Goal: Information Seeking & Learning: Find specific page/section

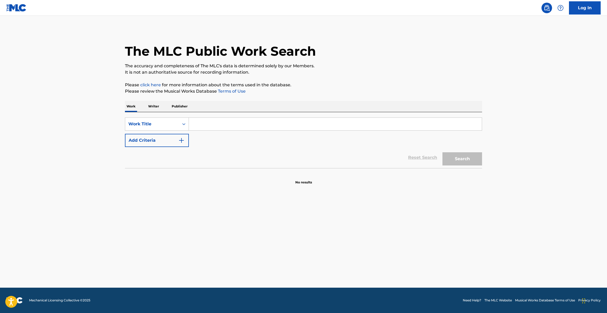
click at [363, 233] on main "The MLC Public Work Search The accuracy and completeness of The MLC's data is d…" at bounding box center [303, 152] width 607 height 272
click at [365, 232] on main "The MLC Public Work Search The accuracy and completeness of The MLC's data is d…" at bounding box center [303, 152] width 607 height 272
click at [353, 256] on main "The MLC Public Work Search The accuracy and completeness of The MLC's data is d…" at bounding box center [303, 152] width 607 height 272
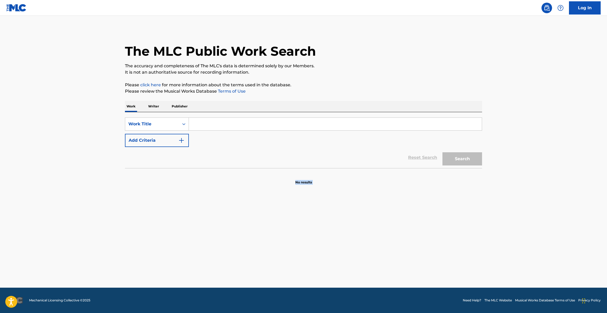
click at [353, 256] on main "The MLC Public Work Search The accuracy and completeness of The MLC's data is d…" at bounding box center [303, 152] width 607 height 272
click at [353, 249] on main "The MLC Public Work Search The accuracy and completeness of The MLC's data is d…" at bounding box center [303, 152] width 607 height 272
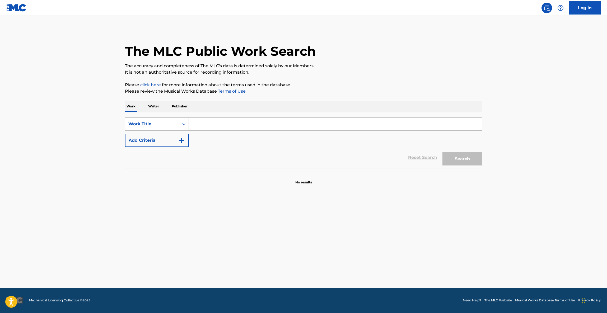
click at [353, 249] on main "The MLC Public Work Search The accuracy and completeness of The MLC's data is d…" at bounding box center [303, 152] width 607 height 272
click at [356, 258] on main "The MLC Public Work Search The accuracy and completeness of The MLC's data is d…" at bounding box center [303, 152] width 607 height 272
click at [373, 248] on main "The MLC Public Work Search The accuracy and completeness of The MLC's data is d…" at bounding box center [303, 152] width 607 height 272
click at [376, 248] on main "The MLC Public Work Search The accuracy and completeness of The MLC's data is d…" at bounding box center [303, 152] width 607 height 272
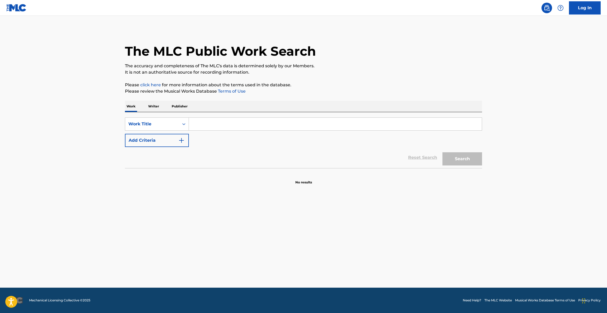
click at [377, 247] on main "The MLC Public Work Search The accuracy and completeness of The MLC's data is d…" at bounding box center [303, 152] width 607 height 272
click at [381, 201] on main "The MLC Public Work Search The accuracy and completeness of The MLC's data is d…" at bounding box center [303, 152] width 607 height 272
drag, startPoint x: 381, startPoint y: 201, endPoint x: 378, endPoint y: 206, distance: 5.3
click at [378, 206] on main "The MLC Public Work Search The accuracy and completeness of The MLC's data is d…" at bounding box center [303, 152] width 607 height 272
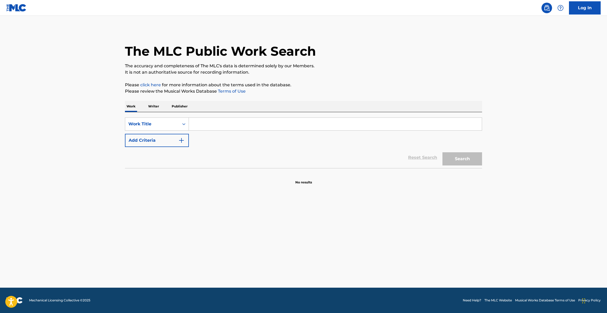
click at [376, 206] on main "The MLC Public Work Search The accuracy and completeness of The MLC's data is d…" at bounding box center [303, 152] width 607 height 272
click at [376, 208] on main "The MLC Public Work Search The accuracy and completeness of The MLC's data is d…" at bounding box center [303, 152] width 607 height 272
click at [375, 210] on main "The MLC Public Work Search The accuracy and completeness of The MLC's data is d…" at bounding box center [303, 152] width 607 height 272
click at [372, 214] on main "The MLC Public Work Search The accuracy and completeness of The MLC's data is d…" at bounding box center [303, 152] width 607 height 272
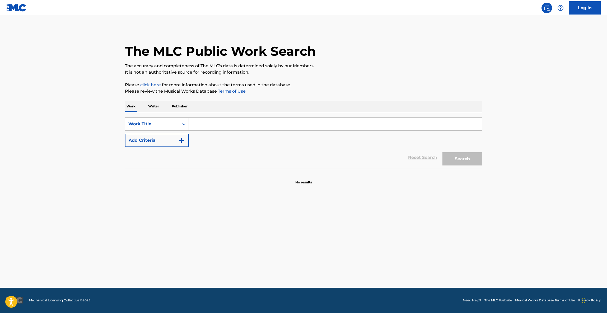
click at [372, 214] on main "The MLC Public Work Search The accuracy and completeness of The MLC's data is d…" at bounding box center [303, 152] width 607 height 272
click at [371, 215] on main "The MLC Public Work Search The accuracy and completeness of The MLC's data is d…" at bounding box center [303, 152] width 607 height 272
click at [370, 216] on main "The MLC Public Work Search The accuracy and completeness of The MLC's data is d…" at bounding box center [303, 152] width 607 height 272
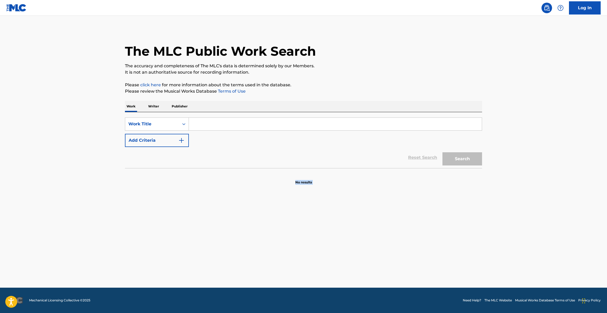
click at [371, 218] on main "The MLC Public Work Search The accuracy and completeness of The MLC's data is d…" at bounding box center [303, 152] width 607 height 272
click at [370, 218] on main "The MLC Public Work Search The accuracy and completeness of The MLC's data is d…" at bounding box center [303, 152] width 607 height 272
click at [369, 218] on main "The MLC Public Work Search The accuracy and completeness of The MLC's data is d…" at bounding box center [303, 152] width 607 height 272
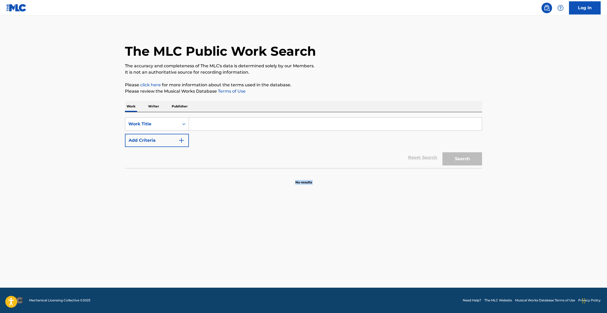
click at [369, 218] on main "The MLC Public Work Search The accuracy and completeness of The MLC's data is d…" at bounding box center [303, 152] width 607 height 272
click at [369, 213] on main "The MLC Public Work Search The accuracy and completeness of The MLC's data is d…" at bounding box center [303, 152] width 607 height 272
click at [368, 213] on main "The MLC Public Work Search The accuracy and completeness of The MLC's data is d…" at bounding box center [303, 152] width 607 height 272
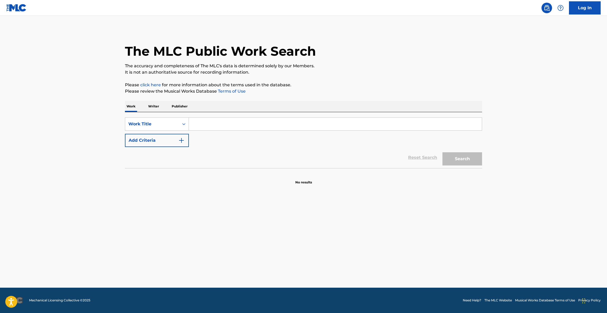
click at [368, 213] on main "The MLC Public Work Search The accuracy and completeness of The MLC's data is d…" at bounding box center [303, 152] width 607 height 272
click at [367, 212] on main "The MLC Public Work Search The accuracy and completeness of The MLC's data is d…" at bounding box center [303, 152] width 607 height 272
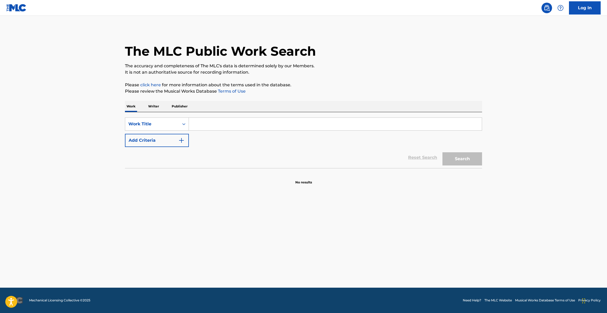
click at [367, 212] on main "The MLC Public Work Search The accuracy and completeness of The MLC's data is d…" at bounding box center [303, 152] width 607 height 272
click at [365, 213] on main "The MLC Public Work Search The accuracy and completeness of The MLC's data is d…" at bounding box center [303, 152] width 607 height 272
click at [359, 213] on main "The MLC Public Work Search The accuracy and completeness of The MLC's data is d…" at bounding box center [303, 152] width 607 height 272
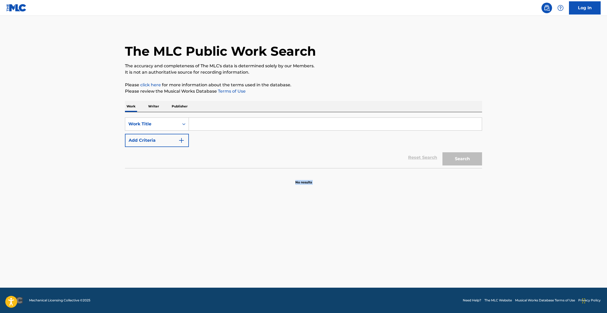
click at [359, 213] on main "The MLC Public Work Search The accuracy and completeness of The MLC's data is d…" at bounding box center [303, 152] width 607 height 272
click at [360, 213] on main "The MLC Public Work Search The accuracy and completeness of The MLC's data is d…" at bounding box center [303, 152] width 607 height 272
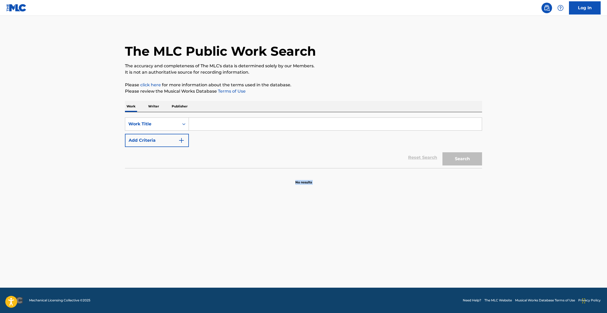
click at [360, 213] on main "The MLC Public Work Search The accuracy and completeness of The MLC's data is d…" at bounding box center [303, 152] width 607 height 272
click at [361, 213] on main "The MLC Public Work Search The accuracy and completeness of The MLC's data is d…" at bounding box center [303, 152] width 607 height 272
drag, startPoint x: 362, startPoint y: 211, endPoint x: 363, endPoint y: 204, distance: 6.5
click at [362, 210] on main "The MLC Public Work Search The accuracy and completeness of The MLC's data is d…" at bounding box center [303, 152] width 607 height 272
click at [365, 202] on main "The MLC Public Work Search The accuracy and completeness of The MLC's data is d…" at bounding box center [303, 152] width 607 height 272
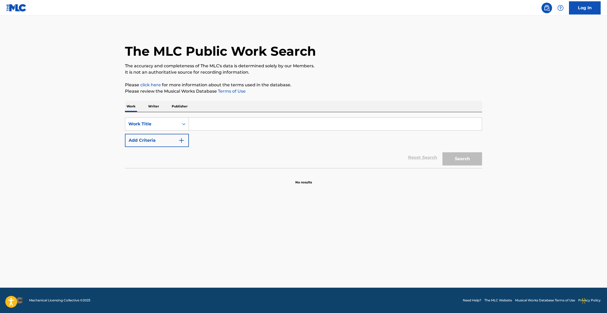
click at [365, 201] on main "The MLC Public Work Search The accuracy and completeness of The MLC's data is d…" at bounding box center [303, 152] width 607 height 272
click at [370, 252] on main "The MLC Public Work Search The accuracy and completeness of The MLC's data is d…" at bounding box center [303, 152] width 607 height 272
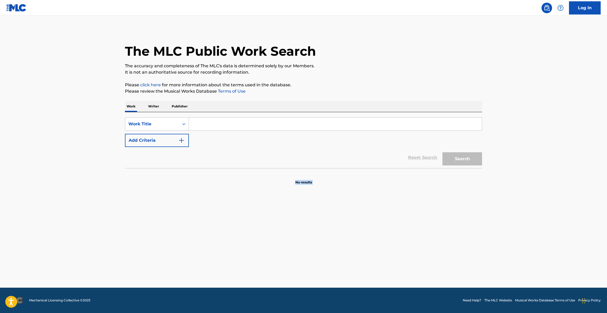
click at [370, 252] on main "The MLC Public Work Search The accuracy and completeness of The MLC's data is d…" at bounding box center [303, 152] width 607 height 272
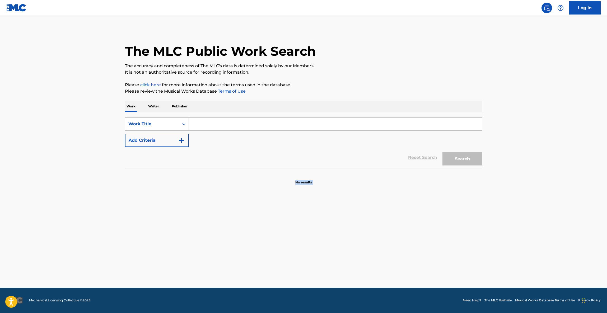
click at [370, 252] on main "The MLC Public Work Search The accuracy and completeness of The MLC's data is d…" at bounding box center [303, 152] width 607 height 272
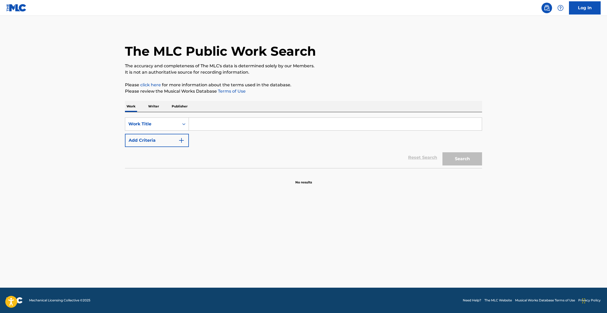
click at [370, 252] on main "The MLC Public Work Search The accuracy and completeness of The MLC's data is d…" at bounding box center [303, 152] width 607 height 272
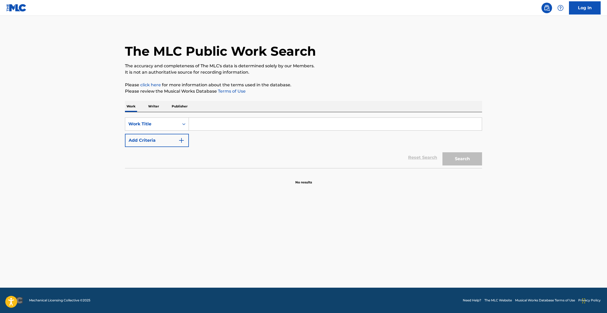
click at [370, 252] on main "The MLC Public Work Search The accuracy and completeness of The MLC's data is d…" at bounding box center [303, 152] width 607 height 272
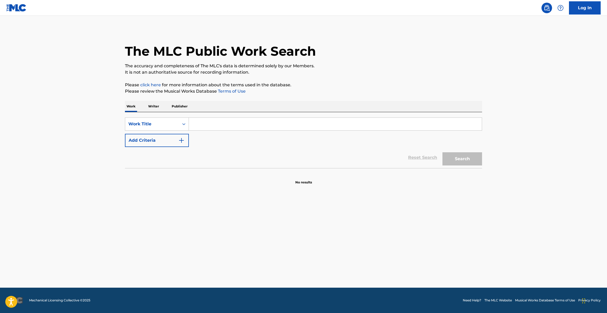
click at [370, 252] on main "The MLC Public Work Search The accuracy and completeness of The MLC's data is d…" at bounding box center [303, 152] width 607 height 272
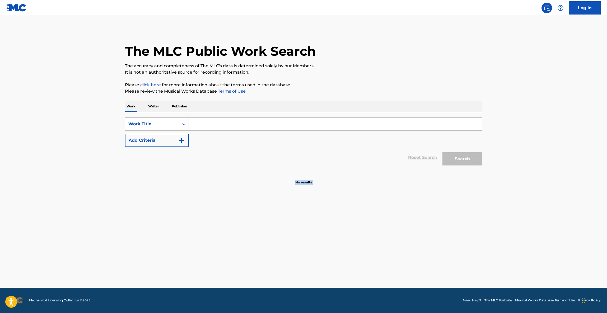
click at [370, 252] on main "The MLC Public Work Search The accuracy and completeness of The MLC's data is d…" at bounding box center [303, 152] width 607 height 272
click at [370, 249] on main "The MLC Public Work Search The accuracy and completeness of The MLC's data is d…" at bounding box center [303, 152] width 607 height 272
drag, startPoint x: 370, startPoint y: 249, endPoint x: 371, endPoint y: 244, distance: 5.3
click at [373, 244] on main "The MLC Public Work Search The accuracy and completeness of The MLC's data is d…" at bounding box center [303, 152] width 607 height 272
click at [368, 245] on main "The MLC Public Work Search The accuracy and completeness of The MLC's data is d…" at bounding box center [303, 152] width 607 height 272
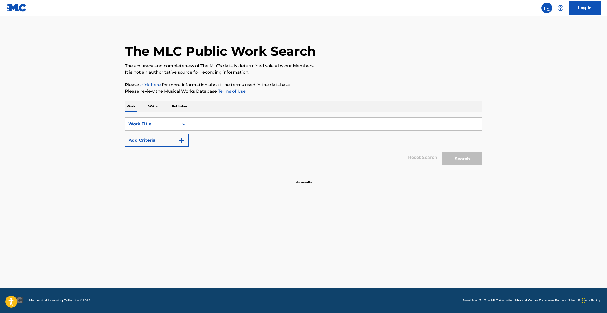
click at [368, 245] on main "The MLC Public Work Search The accuracy and completeness of The MLC's data is d…" at bounding box center [303, 152] width 607 height 272
click at [362, 272] on main "The MLC Public Work Search The accuracy and completeness of The MLC's data is d…" at bounding box center [303, 152] width 607 height 272
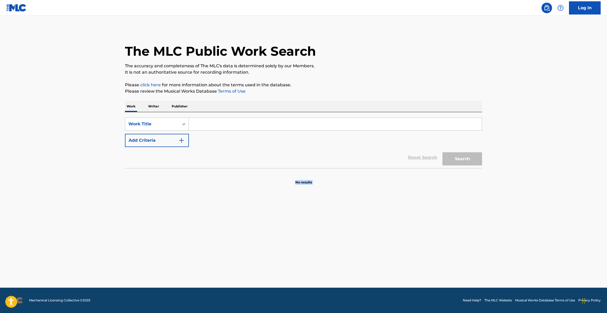
click at [362, 272] on main "The MLC Public Work Search The accuracy and completeness of The MLC's data is d…" at bounding box center [303, 152] width 607 height 272
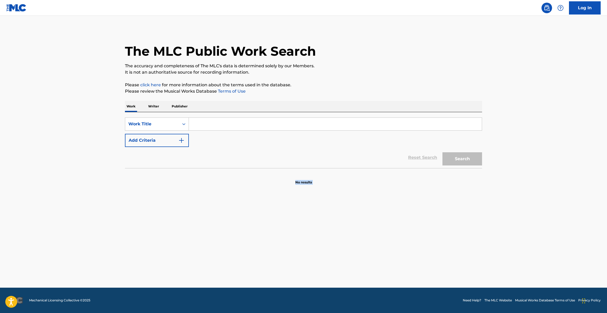
click at [362, 272] on main "The MLC Public Work Search The accuracy and completeness of The MLC's data is d…" at bounding box center [303, 152] width 607 height 272
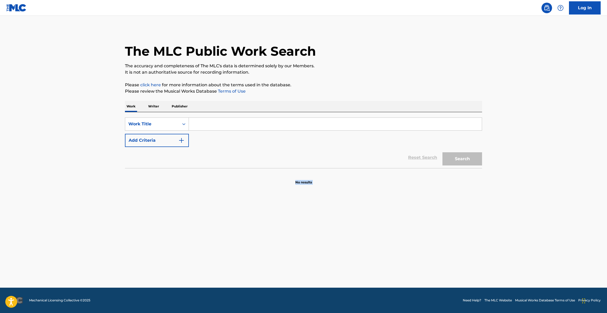
click at [362, 272] on main "The MLC Public Work Search The accuracy and completeness of The MLC's data is d…" at bounding box center [303, 152] width 607 height 272
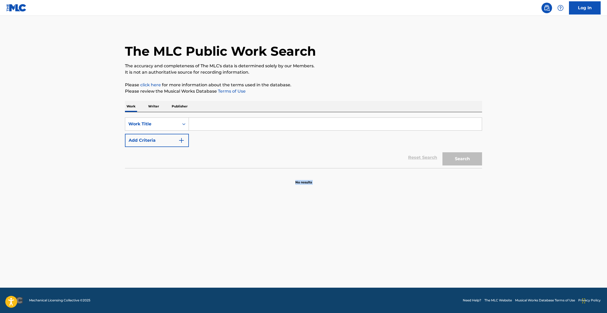
click at [362, 272] on main "The MLC Public Work Search The accuracy and completeness of The MLC's data is d…" at bounding box center [303, 152] width 607 height 272
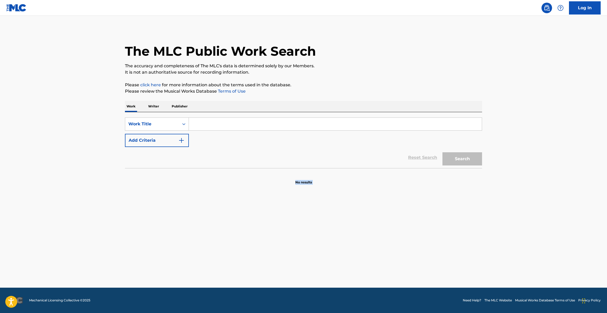
click at [362, 272] on main "The MLC Public Work Search The accuracy and completeness of The MLC's data is d…" at bounding box center [303, 152] width 607 height 272
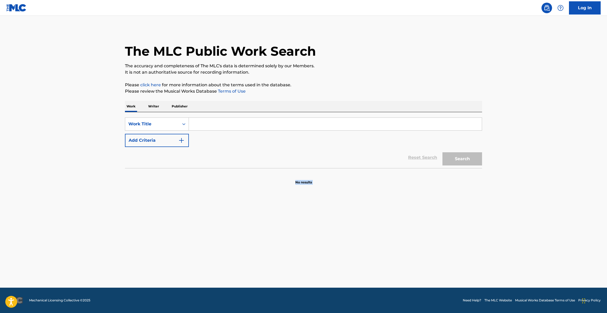
click at [360, 271] on main "The MLC Public Work Search The accuracy and completeness of The MLC's data is d…" at bounding box center [303, 152] width 607 height 272
click at [360, 272] on main "The MLC Public Work Search The accuracy and completeness of The MLC's data is d…" at bounding box center [303, 152] width 607 height 272
click at [589, 11] on link "Log In" at bounding box center [585, 7] width 32 height 13
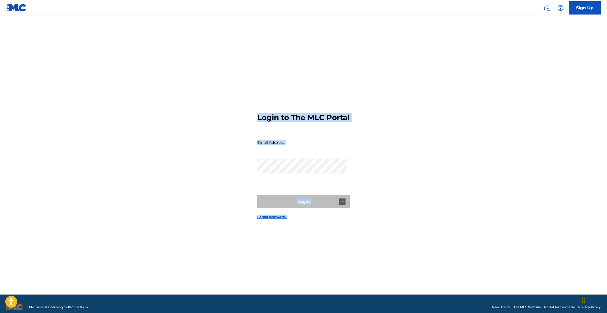
click at [576, 138] on main "Login to The MLC Portal Email Address Password Login Forgot password?" at bounding box center [303, 155] width 607 height 279
click at [557, 200] on main "Login to The MLC Portal Email Address Password Login Forgot password?" at bounding box center [303, 155] width 607 height 279
drag, startPoint x: 557, startPoint y: 200, endPoint x: 554, endPoint y: 192, distance: 8.6
click at [558, 197] on main "Login to The MLC Portal Email Address Password Login Forgot password?" at bounding box center [303, 155] width 607 height 279
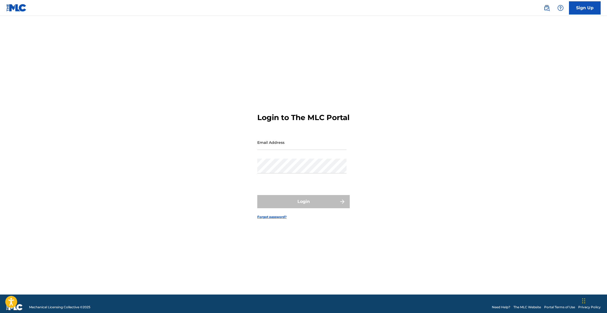
click at [554, 192] on main "Login to The MLC Portal Email Address Password Login Forgot password?" at bounding box center [303, 155] width 607 height 279
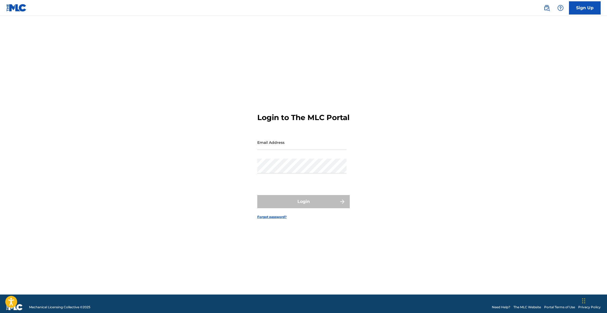
click at [554, 192] on main "Login to The MLC Portal Email Address Password Login Forgot password?" at bounding box center [303, 155] width 607 height 279
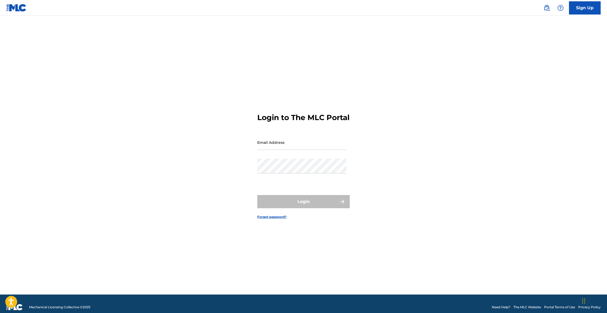
click at [554, 192] on main "Login to The MLC Portal Email Address Password Login Forgot password?" at bounding box center [303, 155] width 607 height 279
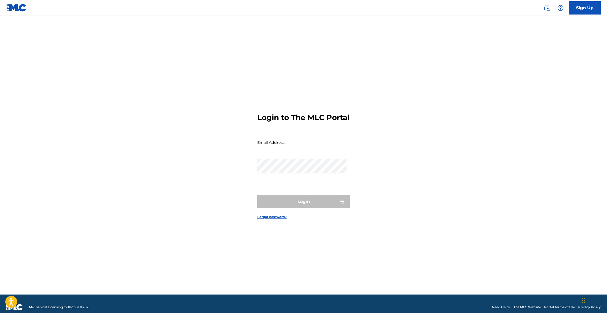
click at [425, 73] on div "Login to The MLC Portal Email Address Password Login Forgot password?" at bounding box center [304, 162] width 370 height 266
click at [432, 87] on div "Login to The MLC Portal Email Address Password Login Forgot password?" at bounding box center [304, 162] width 370 height 266
drag, startPoint x: 433, startPoint y: 88, endPoint x: 441, endPoint y: 92, distance: 8.5
click at [433, 89] on div "Login to The MLC Portal Email Address Password Login Forgot password?" at bounding box center [304, 162] width 370 height 266
drag, startPoint x: 441, startPoint y: 92, endPoint x: 457, endPoint y: 97, distance: 17.0
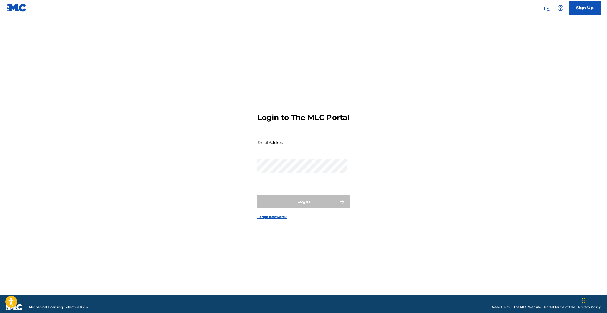
click at [453, 96] on div "Login to The MLC Portal Email Address Password Login Forgot password?" at bounding box center [304, 162] width 370 height 266
drag, startPoint x: 485, startPoint y: 102, endPoint x: 485, endPoint y: 105, distance: 3.2
click at [485, 103] on div "Login to The MLC Portal Email Address Password Login Forgot password?" at bounding box center [304, 162] width 370 height 266
click at [485, 105] on div "Login to The MLC Portal Email Address Password Login Forgot password?" at bounding box center [304, 162] width 370 height 266
click at [485, 107] on div "Login to The MLC Portal Email Address Password Login Forgot password?" at bounding box center [304, 162] width 370 height 266
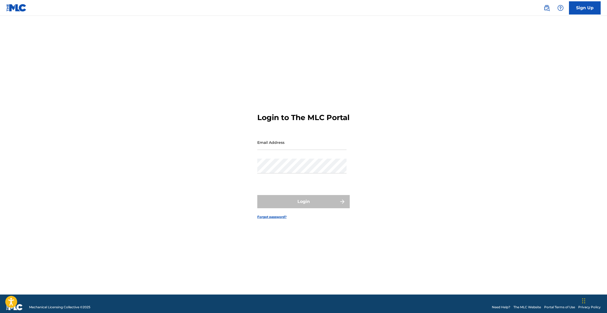
click at [485, 107] on div "Login to The MLC Portal Email Address Password Login Forgot password?" at bounding box center [304, 162] width 370 height 266
click at [464, 140] on div "Login to The MLC Portal Email Address Password Login Forgot password?" at bounding box center [304, 162] width 370 height 266
click at [460, 134] on div "Login to The MLC Portal Email Address Password Login Forgot password?" at bounding box center [304, 162] width 370 height 266
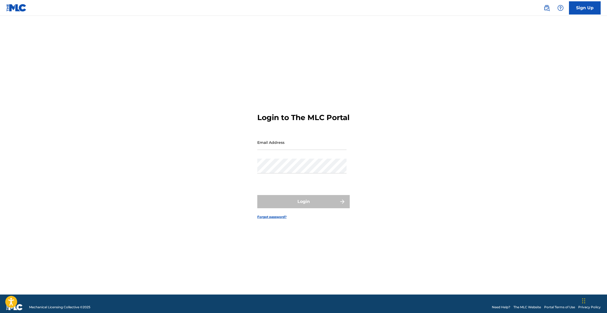
click at [459, 145] on div "Login to The MLC Portal Email Address Password Login Forgot password?" at bounding box center [304, 162] width 370 height 266
click at [457, 142] on div "Login to The MLC Portal Email Address Password Login Forgot password?" at bounding box center [304, 162] width 370 height 266
click at [455, 146] on div "Login to The MLC Portal Email Address Password Login Forgot password?" at bounding box center [304, 162] width 370 height 266
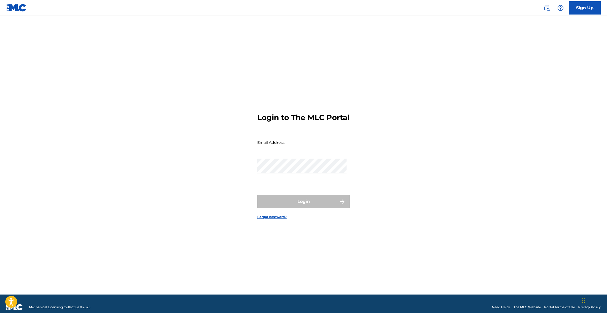
click at [455, 146] on div "Login to The MLC Portal Email Address Password Login Forgot password?" at bounding box center [304, 162] width 370 height 266
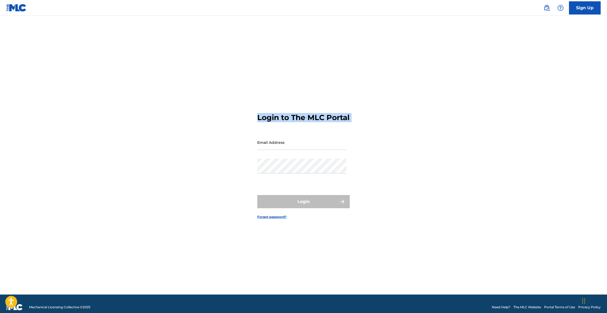
drag, startPoint x: 455, startPoint y: 146, endPoint x: 454, endPoint y: 148, distance: 2.8
click at [454, 147] on div "Login to The MLC Portal Email Address Password Login Forgot password?" at bounding box center [304, 162] width 370 height 266
click at [454, 148] on div "Login to The MLC Portal Email Address Password Login Forgot password?" at bounding box center [304, 162] width 370 height 266
click at [453, 149] on div "Login to The MLC Portal Email Address Password Login Forgot password?" at bounding box center [304, 162] width 370 height 266
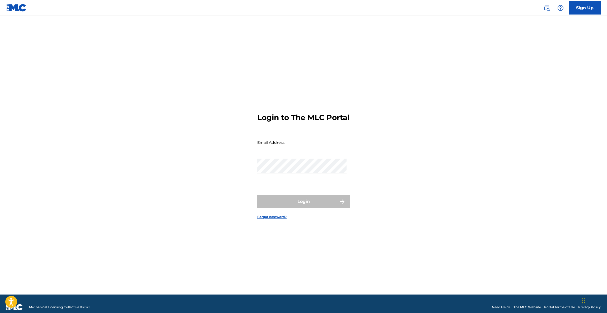
click at [453, 149] on div "Login to The MLC Portal Email Address Password Login Forgot password?" at bounding box center [304, 162] width 370 height 266
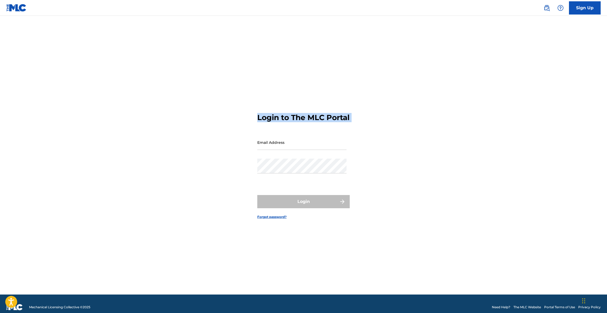
click at [453, 149] on div "Login to The MLC Portal Email Address Password Login Forgot password?" at bounding box center [304, 162] width 370 height 266
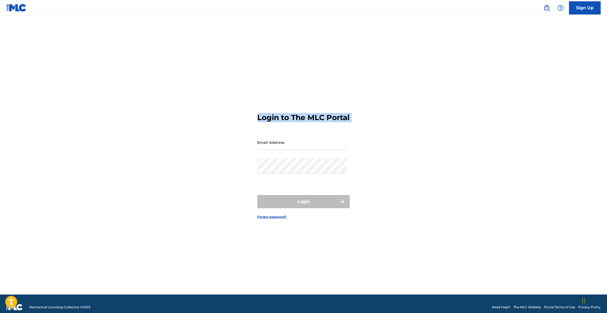
click at [453, 149] on div "Login to The MLC Portal Email Address Password Login Forgot password?" at bounding box center [304, 162] width 370 height 266
click at [452, 151] on div "Login to The MLC Portal Email Address Password Login Forgot password?" at bounding box center [304, 162] width 370 height 266
click at [450, 154] on div "Login to The MLC Portal Email Address Password Login Forgot password?" at bounding box center [304, 162] width 370 height 266
click at [447, 156] on div "Login to The MLC Portal Email Address Password Login Forgot password?" at bounding box center [304, 162] width 370 height 266
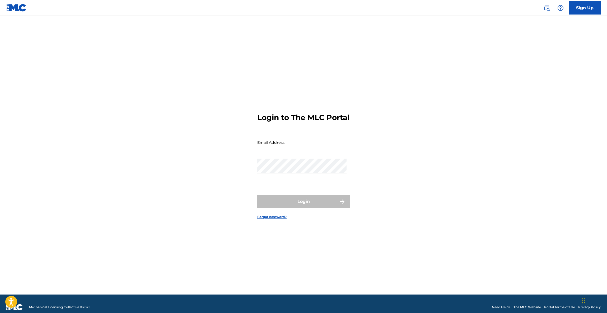
drag, startPoint x: 454, startPoint y: 151, endPoint x: 463, endPoint y: 144, distance: 11.1
click at [457, 145] on div "Login to The MLC Portal Email Address Password Login Forgot password?" at bounding box center [304, 162] width 370 height 266
drag, startPoint x: 463, startPoint y: 144, endPoint x: 466, endPoint y: 143, distance: 3.9
click at [468, 152] on div "Login to The MLC Portal Email Address Password Login Forgot password?" at bounding box center [304, 162] width 370 height 266
click at [451, 134] on div "Login to The MLC Portal Email Address Password Login Forgot password?" at bounding box center [304, 162] width 370 height 266
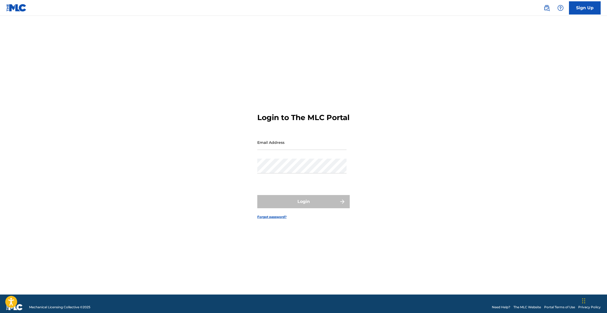
click at [451, 134] on div "Login to The MLC Portal Email Address Password Login Forgot password?" at bounding box center [304, 162] width 370 height 266
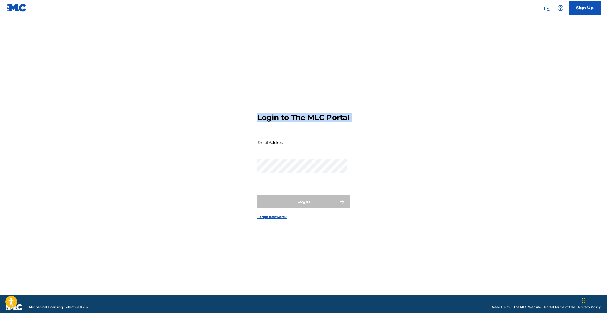
click at [451, 134] on div "Login to The MLC Portal Email Address Password Login Forgot password?" at bounding box center [304, 162] width 370 height 266
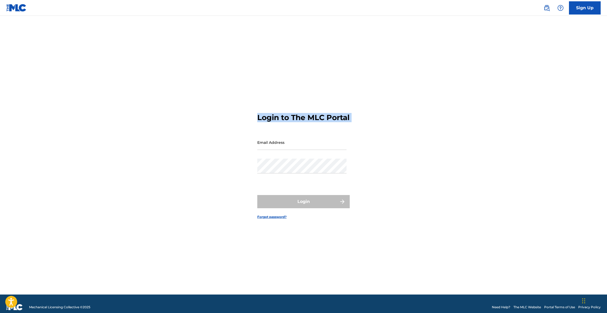
click at [451, 134] on div "Login to The MLC Portal Email Address Password Login Forgot password?" at bounding box center [304, 162] width 370 height 266
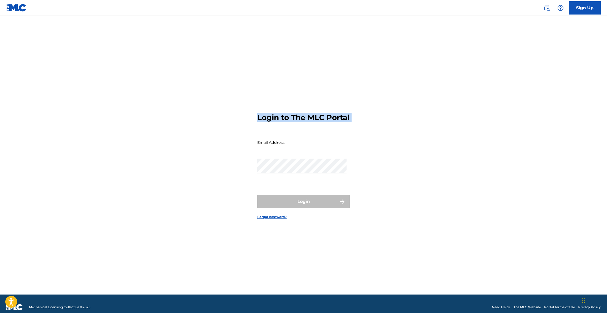
click at [470, 71] on div "Login to The MLC Portal Email Address Password Login Forgot password?" at bounding box center [304, 162] width 370 height 266
click at [465, 45] on div "Login to The MLC Portal Email Address Password Login Forgot password?" at bounding box center [304, 162] width 370 height 266
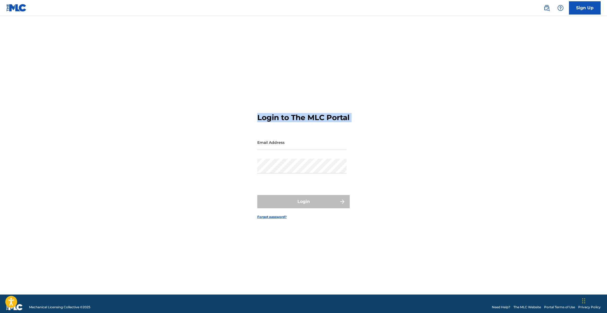
click at [465, 45] on div "Login to The MLC Portal Email Address Password Login Forgot password?" at bounding box center [304, 162] width 370 height 266
click at [465, 47] on div "Login to The MLC Portal Email Address Password Login Forgot password?" at bounding box center [304, 162] width 370 height 266
click at [462, 50] on div "Login to The MLC Portal Email Address Password Login Forgot password?" at bounding box center [304, 162] width 370 height 266
drag, startPoint x: 461, startPoint y: 51, endPoint x: 465, endPoint y: 63, distance: 13.1
click at [463, 58] on div "Login to The MLC Portal Email Address Password Login Forgot password?" at bounding box center [304, 162] width 370 height 266
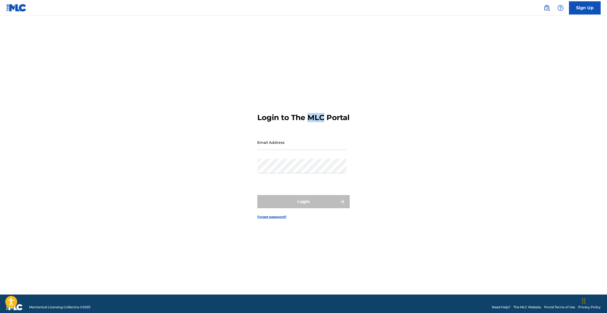
click at [459, 86] on div "Login to The MLC Portal Email Address Password Login Forgot password?" at bounding box center [304, 162] width 370 height 266
drag, startPoint x: 459, startPoint y: 86, endPoint x: 460, endPoint y: 93, distance: 7.4
click at [459, 87] on div "Login to The MLC Portal Email Address Password Login Forgot password?" at bounding box center [304, 162] width 370 height 266
click at [460, 93] on div "Login to The MLC Portal Email Address Password Login Forgot password?" at bounding box center [304, 162] width 370 height 266
click at [456, 92] on div "Login to The MLC Portal Email Address Password Login Forgot password?" at bounding box center [304, 162] width 370 height 266
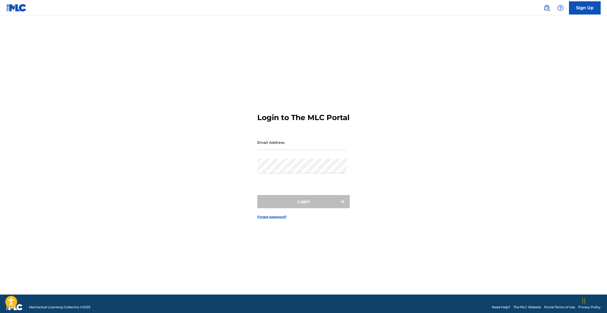
click at [461, 90] on div "Login to The MLC Portal Email Address Password Login Forgot password?" at bounding box center [304, 162] width 370 height 266
click at [111, 7] on nav "Sign Up" at bounding box center [303, 8] width 607 height 16
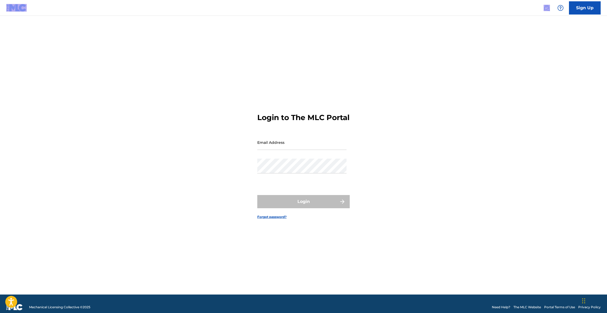
click at [111, 7] on nav "Sign Up" at bounding box center [303, 8] width 607 height 16
click at [399, 126] on div "Login to The MLC Portal Email Address Password Login Forgot password?" at bounding box center [304, 162] width 370 height 266
drag, startPoint x: 405, startPoint y: 128, endPoint x: 384, endPoint y: 132, distance: 22.1
click at [406, 134] on div "Login to The MLC Portal Email Address Password Login Forgot password?" at bounding box center [304, 162] width 370 height 266
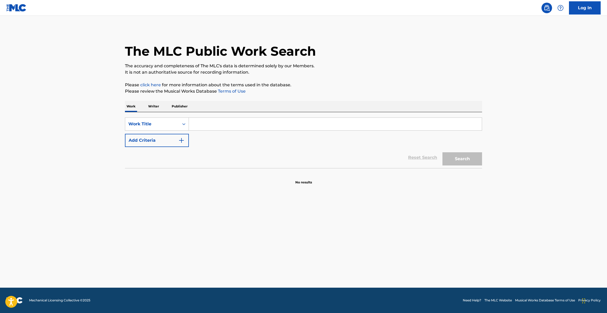
click at [484, 70] on div "The MLC Public Work Search The accuracy and completeness of The MLC's data is d…" at bounding box center [304, 107] width 370 height 156
click at [483, 71] on div "The MLC Public Work Search The accuracy and completeness of The MLC's data is d…" at bounding box center [304, 107] width 370 height 156
click at [482, 72] on div "The MLC Public Work Search The accuracy and completeness of The MLC's data is d…" at bounding box center [304, 107] width 370 height 156
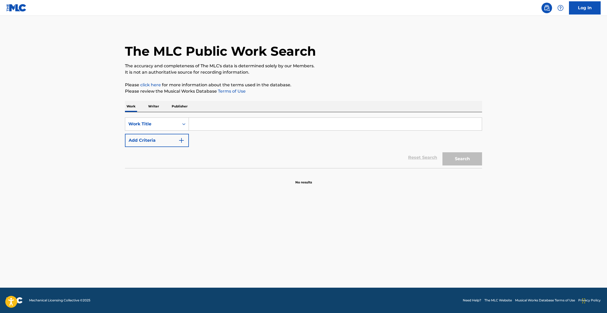
click at [476, 79] on div "The MLC Public Work Search The accuracy and completeness of The MLC's data is d…" at bounding box center [304, 107] width 370 height 156
click at [470, 82] on p "Please click here for more information about the terms used in the database." at bounding box center [303, 85] width 357 height 6
click at [471, 80] on div "The MLC Public Work Search The accuracy and completeness of The MLC's data is d…" at bounding box center [304, 107] width 370 height 156
click at [471, 79] on div "The MLC Public Work Search The accuracy and completeness of The MLC's data is d…" at bounding box center [304, 107] width 370 height 156
click at [470, 79] on div "The MLC Public Work Search The accuracy and completeness of The MLC's data is d…" at bounding box center [304, 107] width 370 height 156
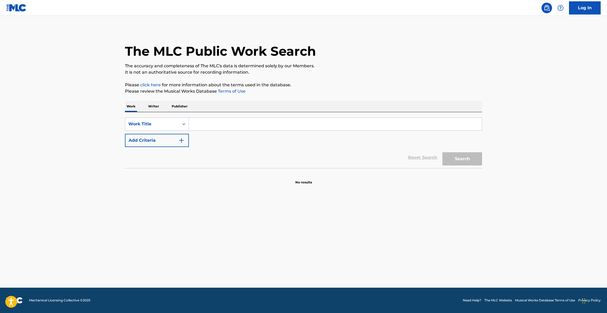
click at [470, 80] on div "The MLC Public Work Search The accuracy and completeness of The MLC's data is d…" at bounding box center [304, 107] width 370 height 156
click at [469, 80] on div "The MLC Public Work Search The accuracy and completeness of The MLC's data is d…" at bounding box center [304, 107] width 370 height 156
click at [474, 75] on div "The MLC Public Work Search The accuracy and completeness of The MLC's data is d…" at bounding box center [304, 107] width 370 height 156
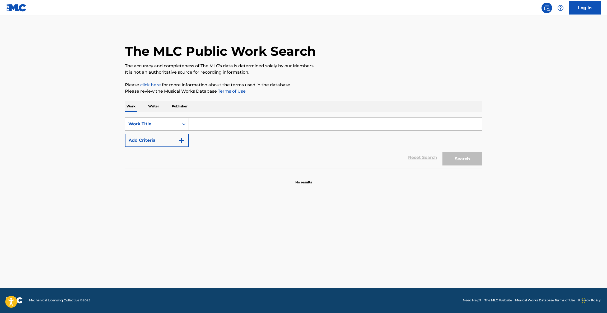
click at [485, 70] on div "The MLC Public Work Search The accuracy and completeness of The MLC's data is d…" at bounding box center [304, 107] width 370 height 156
click at [485, 74] on div "The MLC Public Work Search The accuracy and completeness of The MLC's data is d…" at bounding box center [304, 107] width 370 height 156
click at [484, 75] on div "The MLC Public Work Search The accuracy and completeness of The MLC's data is d…" at bounding box center [304, 107] width 370 height 156
click at [483, 76] on div "The MLC Public Work Search The accuracy and completeness of The MLC's data is d…" at bounding box center [304, 107] width 370 height 156
click at [482, 77] on div "The MLC Public Work Search The accuracy and completeness of The MLC's data is d…" at bounding box center [304, 107] width 370 height 156
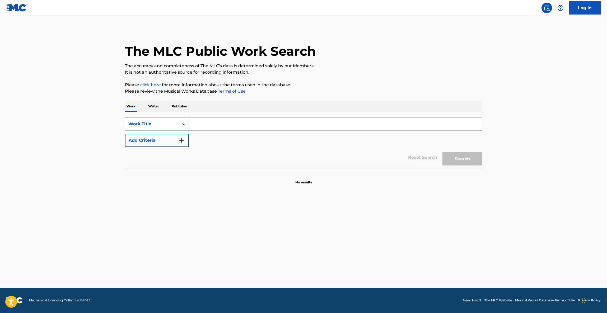
click at [480, 79] on div "The MLC Public Work Search The accuracy and completeness of The MLC's data is d…" at bounding box center [304, 107] width 370 height 156
click at [479, 79] on div "The MLC Public Work Search The accuracy and completeness of The MLC's data is d…" at bounding box center [304, 107] width 370 height 156
click at [411, 55] on div "The MLC Public Work Search" at bounding box center [303, 48] width 357 height 39
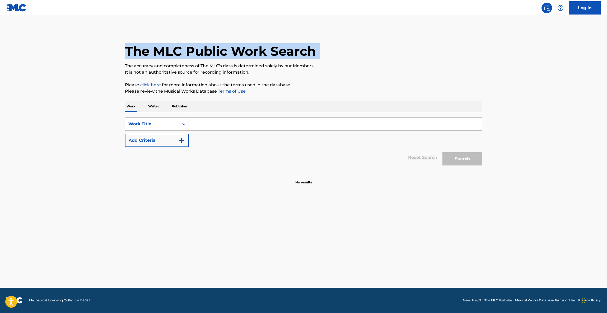
click at [411, 55] on div "The MLC Public Work Search" at bounding box center [303, 48] width 357 height 39
click at [409, 59] on div "The MLC Public Work Search" at bounding box center [303, 48] width 357 height 39
click at [408, 60] on div "The MLC Public Work Search" at bounding box center [303, 48] width 357 height 39
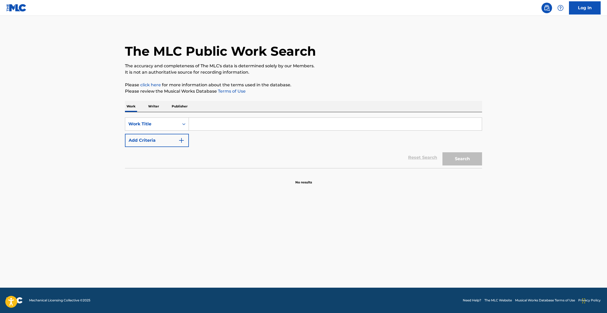
click at [406, 64] on p "The accuracy and completeness of The MLC's data is determined solely by our Mem…" at bounding box center [303, 66] width 357 height 6
click at [406, 65] on p "The accuracy and completeness of The MLC's data is determined solely by our Mem…" at bounding box center [303, 66] width 357 height 6
click at [404, 67] on p "The accuracy and completeness of The MLC's data is determined solely by our Mem…" at bounding box center [303, 66] width 357 height 6
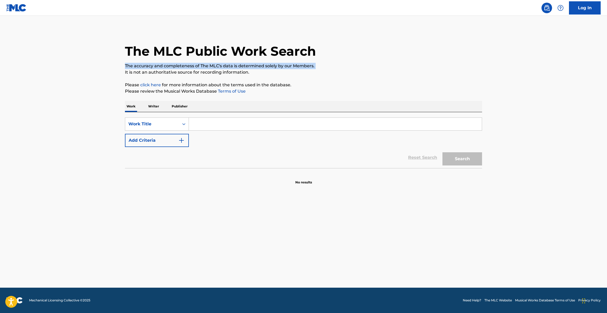
click at [404, 68] on p "The accuracy and completeness of The MLC's data is determined solely by our Mem…" at bounding box center [303, 66] width 357 height 6
click at [403, 68] on p "The accuracy and completeness of The MLC's data is determined solely by our Mem…" at bounding box center [303, 66] width 357 height 6
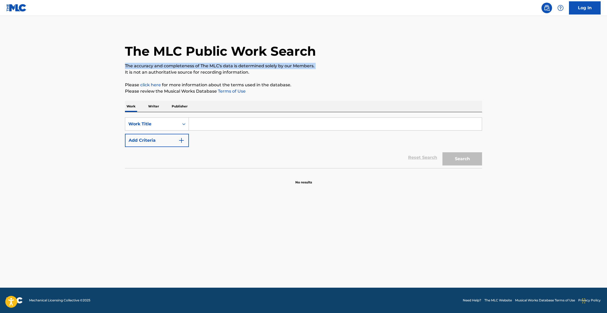
click at [404, 69] on div "The MLC Public Work Search The accuracy and completeness of The MLC's data is d…" at bounding box center [304, 107] width 370 height 156
click at [407, 77] on div "The MLC Public Work Search The accuracy and completeness of The MLC's data is d…" at bounding box center [304, 107] width 370 height 156
click at [503, 180] on main "The MLC Public Work Search The accuracy and completeness of The MLC's data is d…" at bounding box center [303, 152] width 607 height 272
click at [542, 187] on main "The MLC Public Work Search The accuracy and completeness of The MLC's data is d…" at bounding box center [303, 152] width 607 height 272
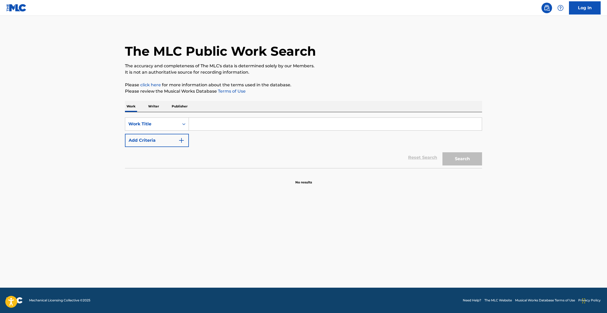
click at [542, 187] on main "The MLC Public Work Search The accuracy and completeness of The MLC's data is d…" at bounding box center [303, 152] width 607 height 272
click at [542, 188] on main "The MLC Public Work Search The accuracy and completeness of The MLC's data is d…" at bounding box center [303, 152] width 607 height 272
click at [541, 189] on main "The MLC Public Work Search The accuracy and completeness of The MLC's data is d…" at bounding box center [303, 152] width 607 height 272
click at [541, 190] on main "The MLC Public Work Search The accuracy and completeness of The MLC's data is d…" at bounding box center [303, 152] width 607 height 272
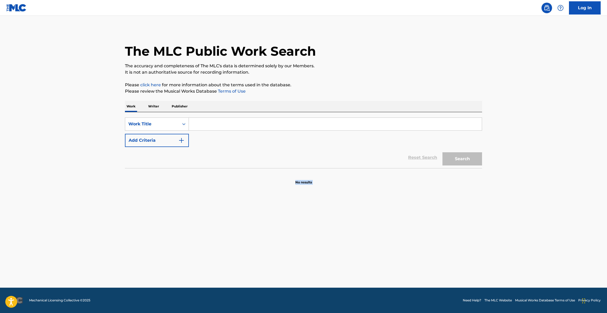
click at [541, 190] on main "The MLC Public Work Search The accuracy and completeness of The MLC's data is d…" at bounding box center [303, 152] width 607 height 272
click at [541, 191] on main "The MLC Public Work Search The accuracy and completeness of The MLC's data is d…" at bounding box center [303, 152] width 607 height 272
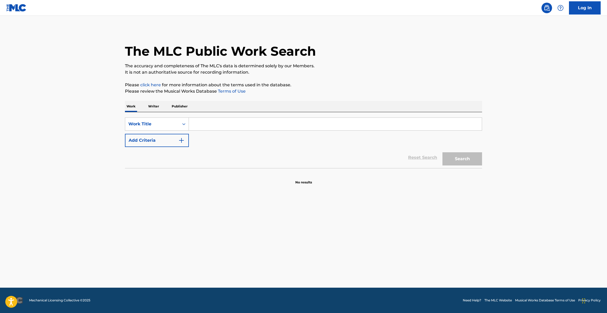
click at [537, 194] on main "The MLC Public Work Search The accuracy and completeness of The MLC's data is d…" at bounding box center [303, 152] width 607 height 272
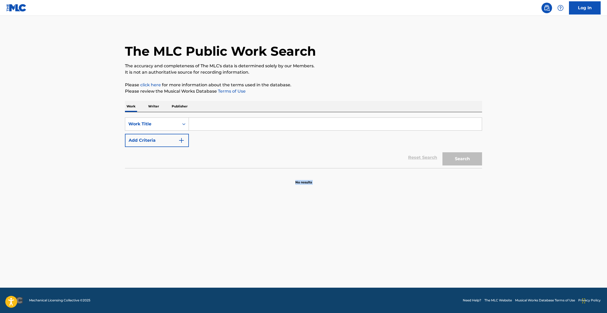
click at [537, 194] on main "The MLC Public Work Search The accuracy and completeness of The MLC's data is d…" at bounding box center [303, 152] width 607 height 272
click at [536, 194] on main "The MLC Public Work Search The accuracy and completeness of The MLC's data is d…" at bounding box center [303, 152] width 607 height 272
click at [536, 195] on main "The MLC Public Work Search The accuracy and completeness of The MLC's data is d…" at bounding box center [303, 152] width 607 height 272
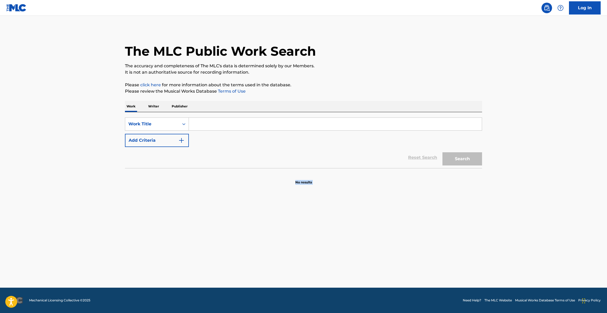
click at [536, 195] on main "The MLC Public Work Search The accuracy and completeness of The MLC's data is d…" at bounding box center [303, 152] width 607 height 272
click at [534, 223] on main "The MLC Public Work Search The accuracy and completeness of The MLC's data is d…" at bounding box center [303, 152] width 607 height 272
click at [544, 203] on main "The MLC Public Work Search The accuracy and completeness of The MLC's data is d…" at bounding box center [303, 152] width 607 height 272
drag, startPoint x: 548, startPoint y: 198, endPoint x: 548, endPoint y: 202, distance: 4.0
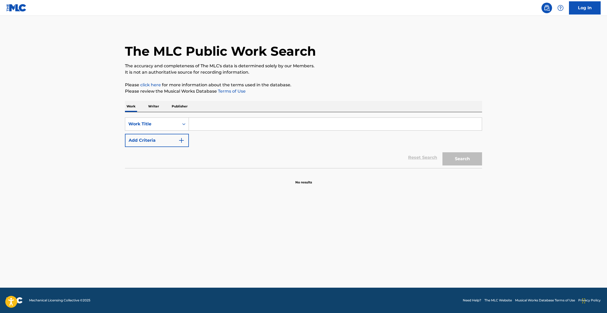
click at [548, 199] on main "The MLC Public Work Search The accuracy and completeness of The MLC's data is d…" at bounding box center [303, 152] width 607 height 272
click at [548, 202] on main "The MLC Public Work Search The accuracy and completeness of The MLC's data is d…" at bounding box center [303, 152] width 607 height 272
click at [548, 203] on main "The MLC Public Work Search The accuracy and completeness of The MLC's data is d…" at bounding box center [303, 152] width 607 height 272
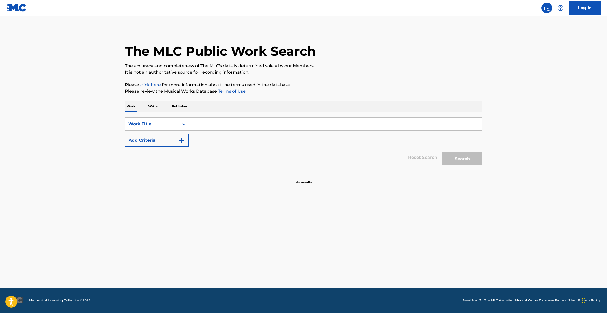
click at [547, 204] on main "The MLC Public Work Search The accuracy and completeness of The MLC's data is d…" at bounding box center [303, 152] width 607 height 272
click at [546, 207] on main "The MLC Public Work Search The accuracy and completeness of The MLC's data is d…" at bounding box center [303, 152] width 607 height 272
click at [544, 211] on main "The MLC Public Work Search The accuracy and completeness of The MLC's data is d…" at bounding box center [303, 152] width 607 height 272
